Goal: Find contact information: Obtain details needed to contact an individual or organization

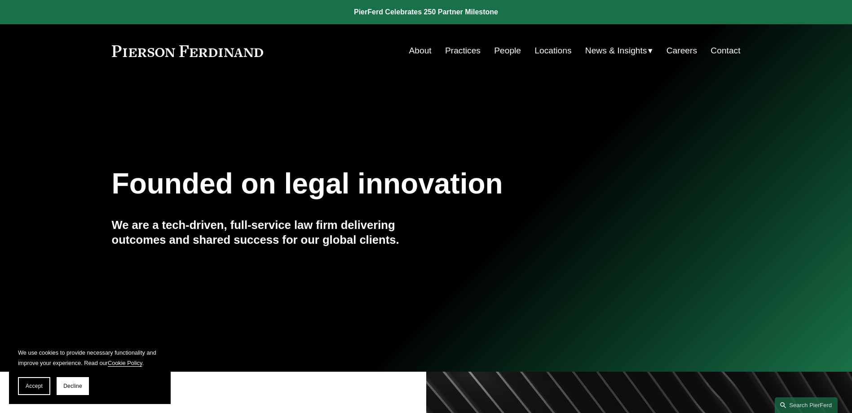
click at [494, 46] on link "People" at bounding box center [507, 50] width 27 height 17
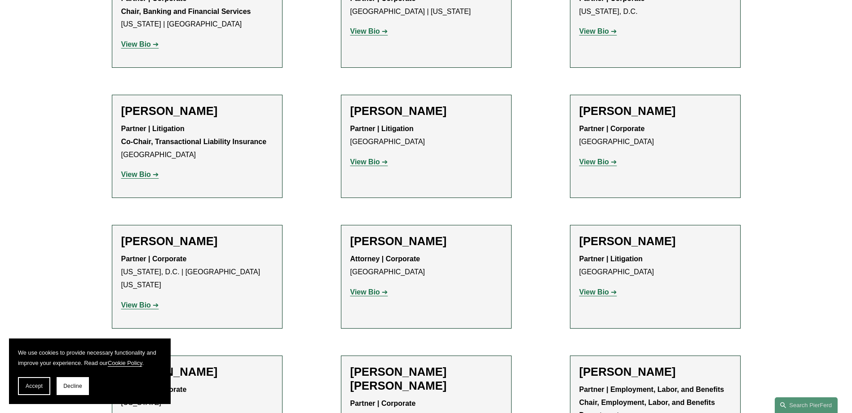
scroll to position [3056, 0]
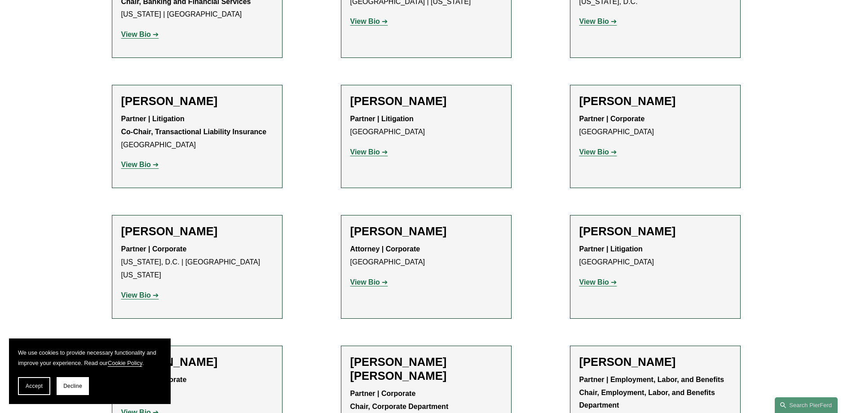
click at [66, 387] on span "Decline" at bounding box center [72, 386] width 19 height 6
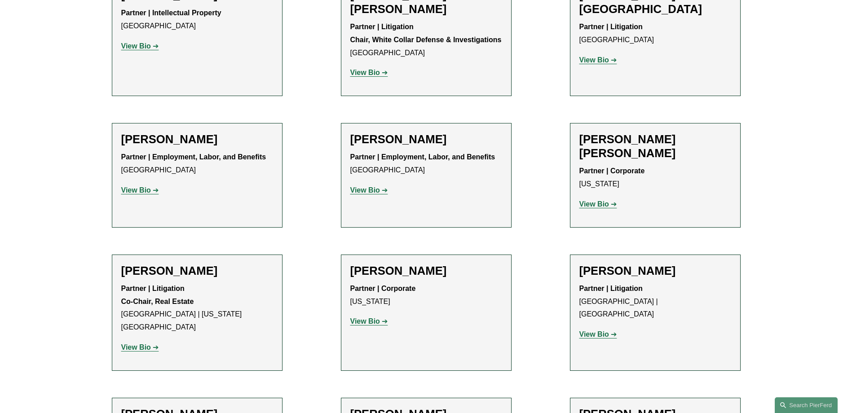
scroll to position [5123, 0]
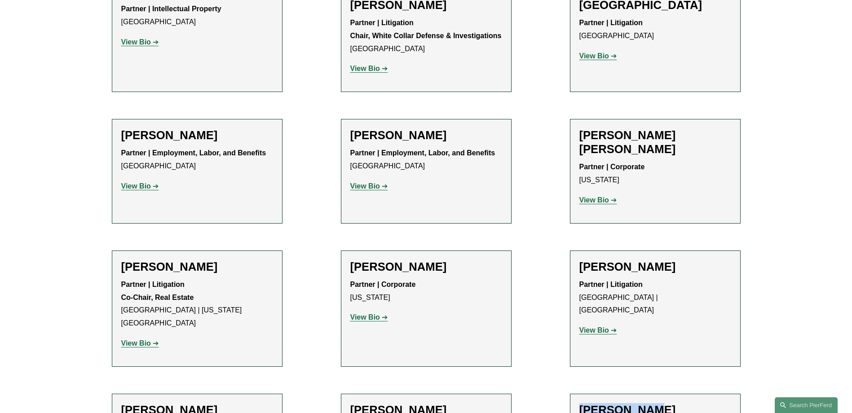
drag, startPoint x: 643, startPoint y: 170, endPoint x: 577, endPoint y: 172, distance: 66.5
copy h2 "[PERSON_NAME]"
